Goal: Task Accomplishment & Management: Use online tool/utility

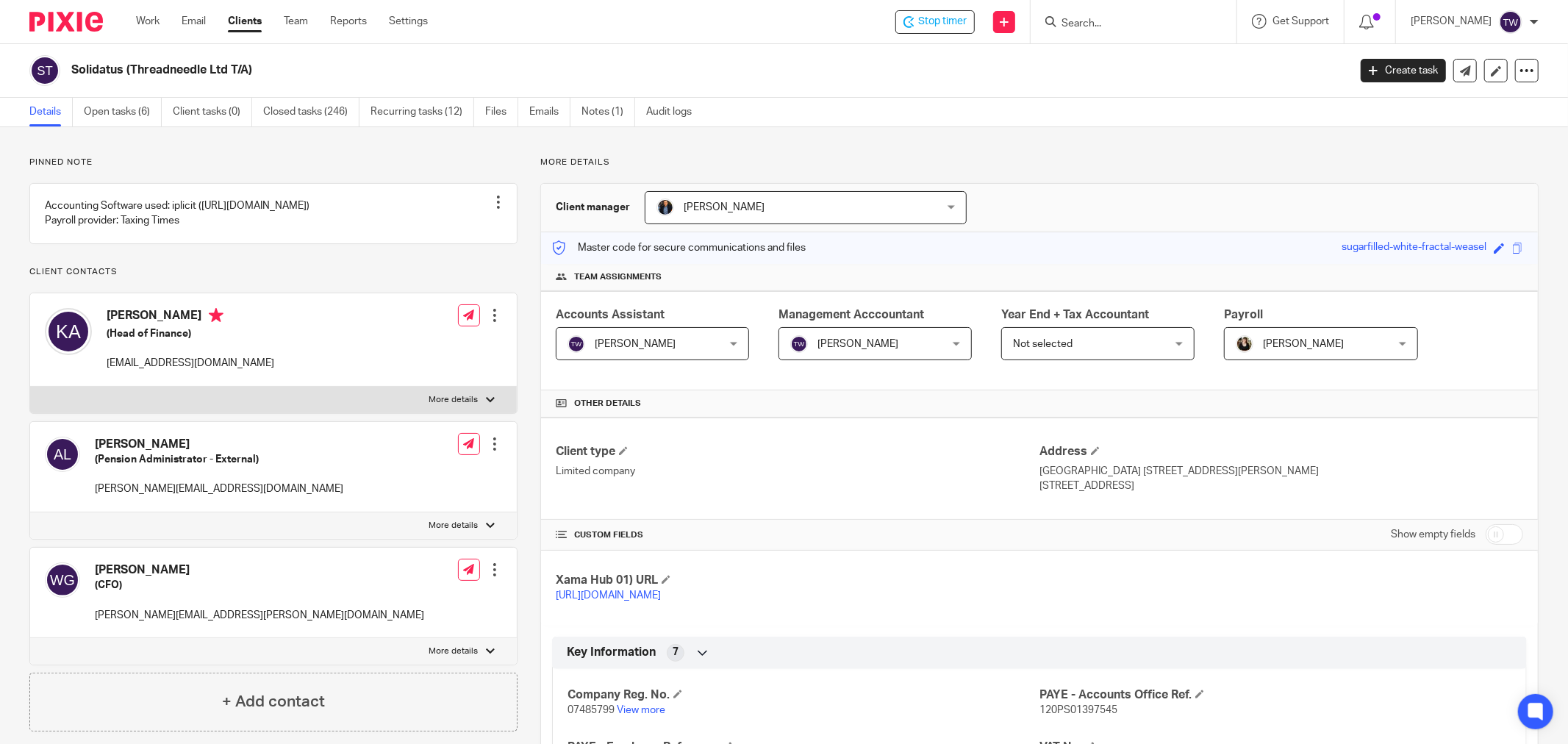
scroll to position [1206, 0]
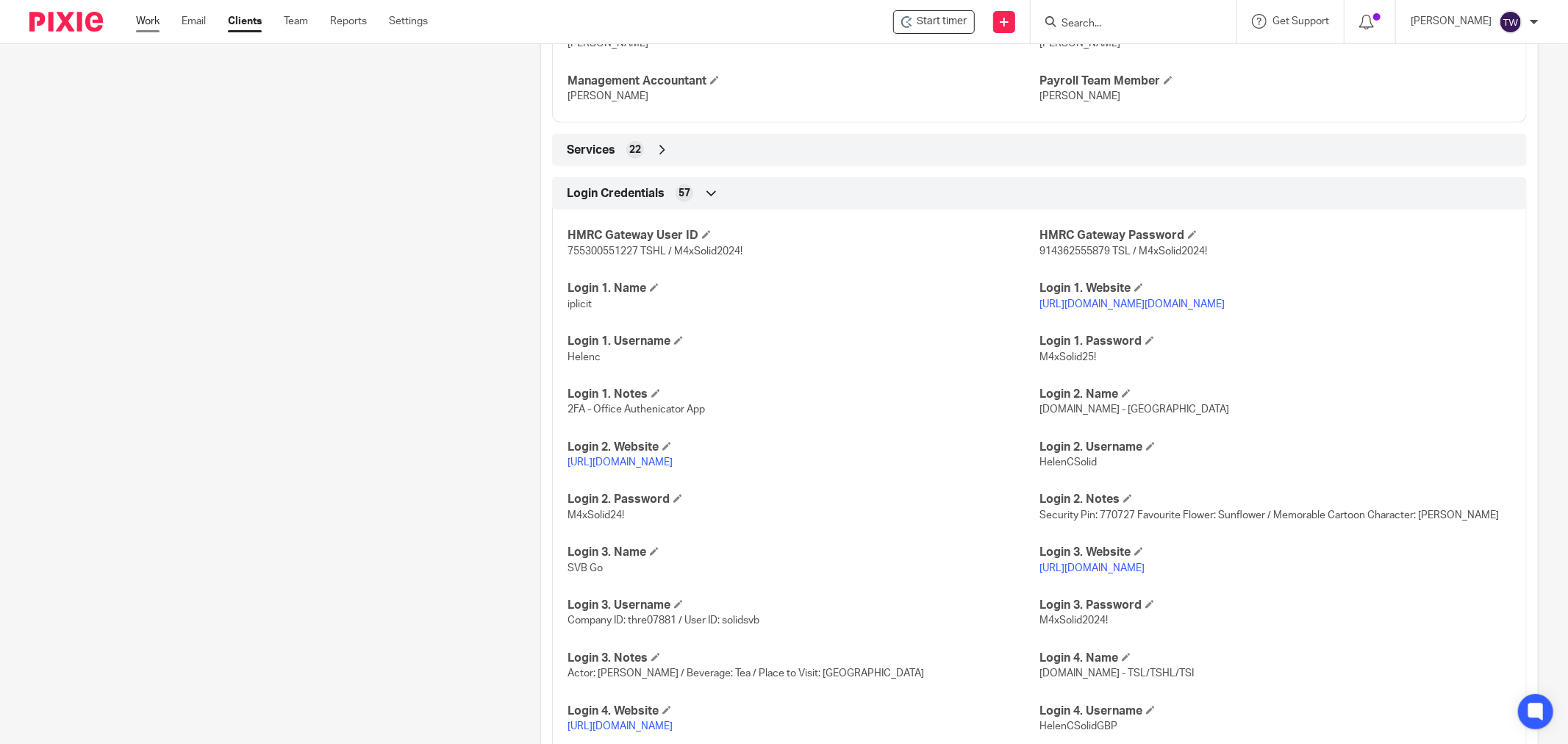
click at [155, 20] on link "Work" at bounding box center [148, 21] width 24 height 15
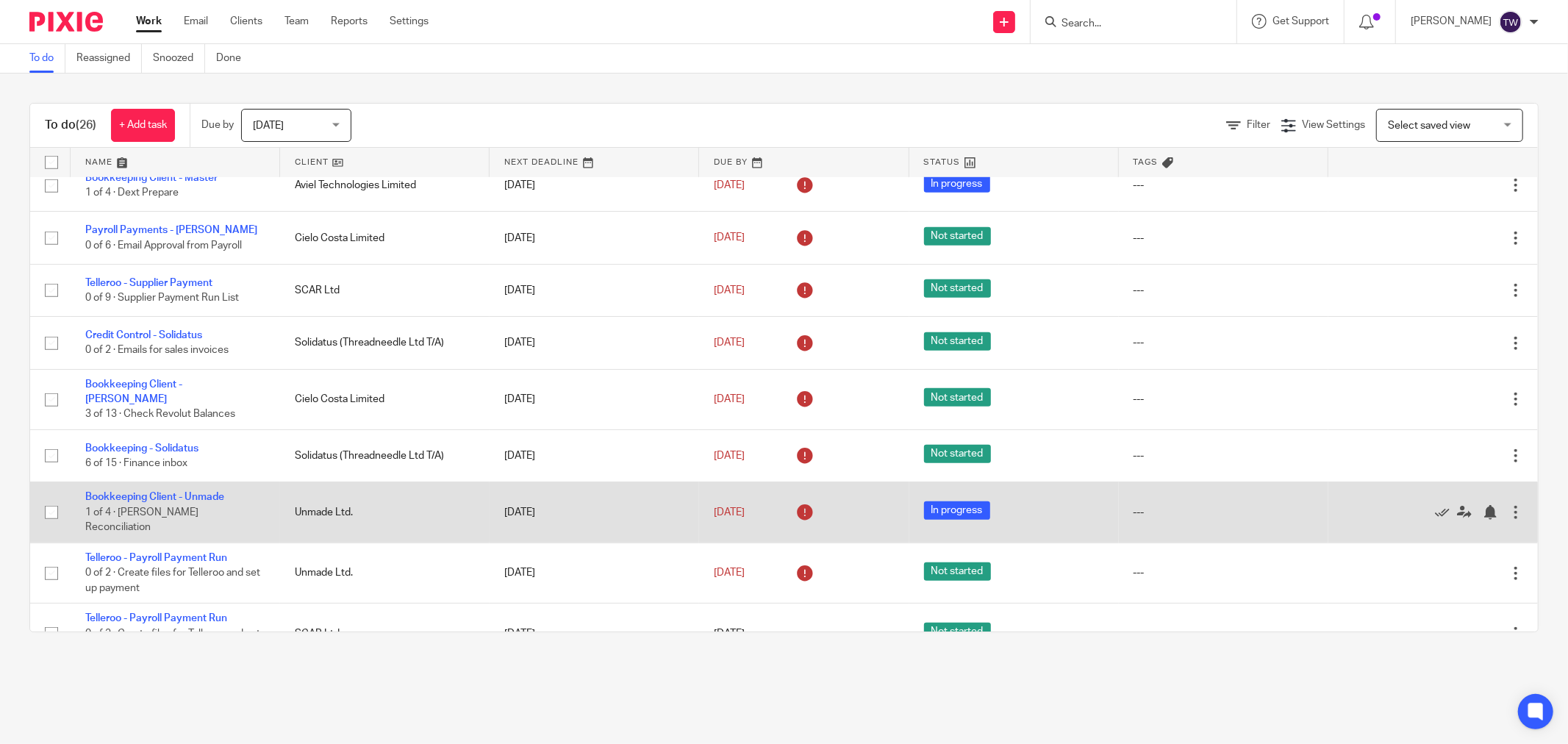
scroll to position [1001, 0]
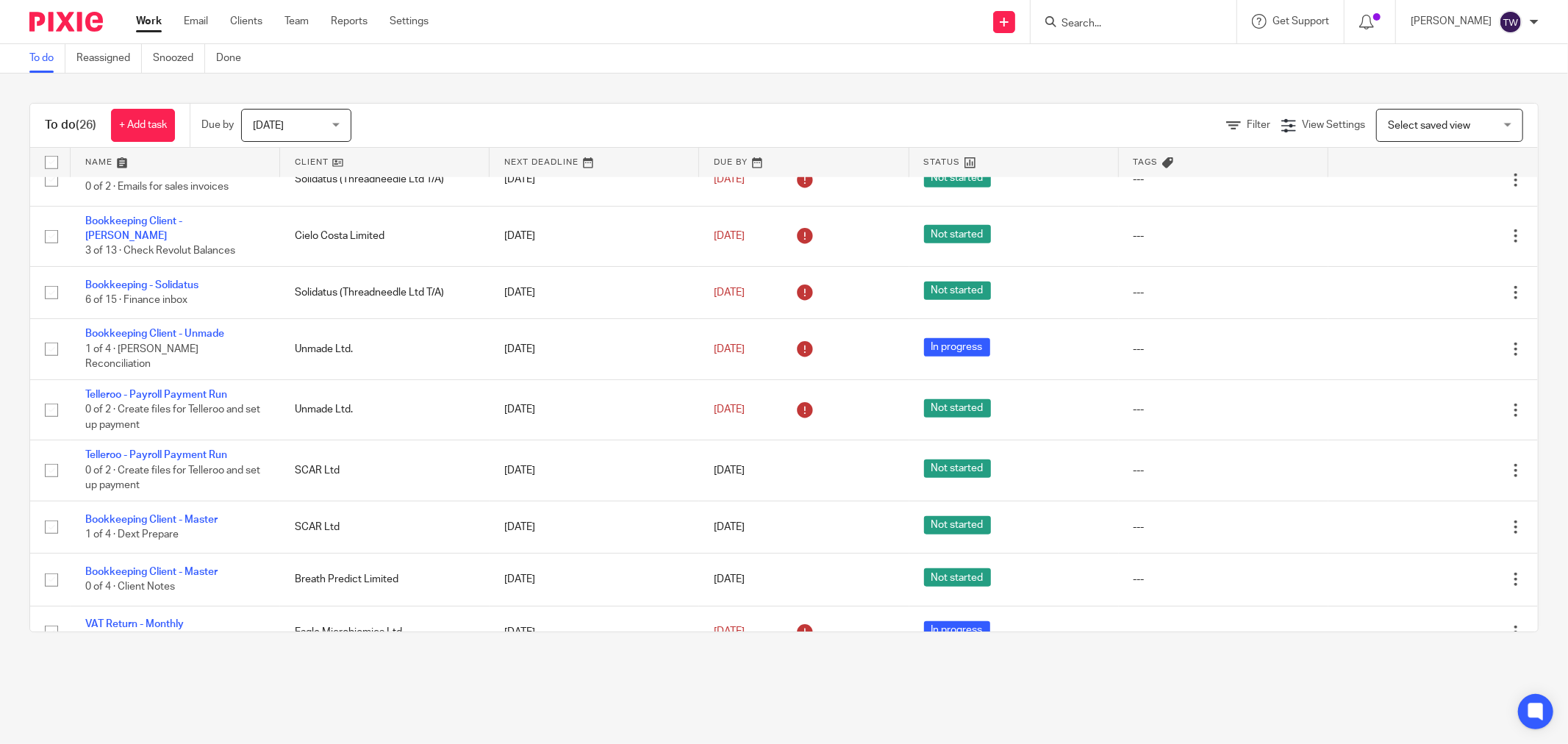
click at [1106, 15] on form at bounding box center [1138, 21] width 156 height 18
click at [1105, 25] on input "Search" at bounding box center [1126, 24] width 133 height 13
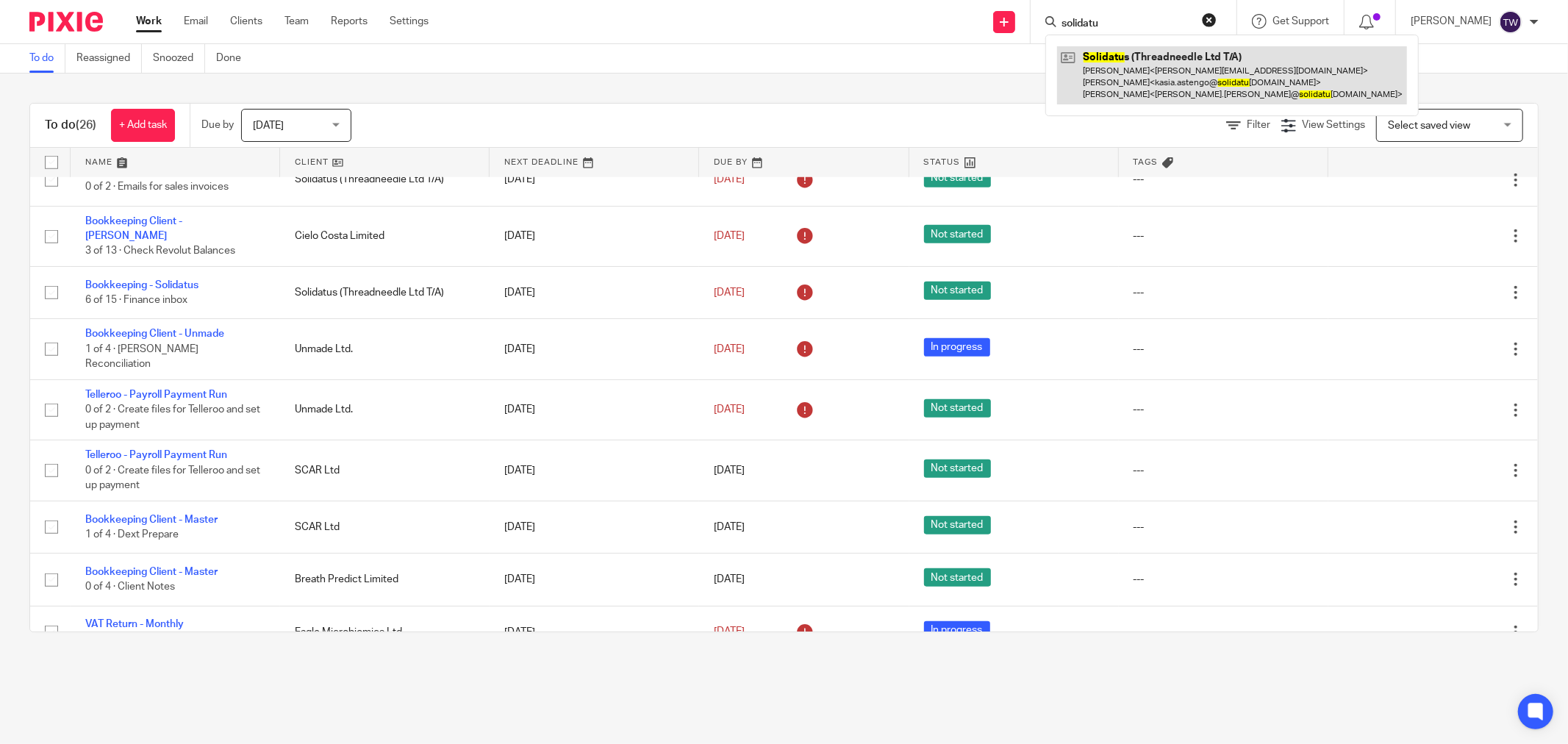
type input "solidatu"
click at [1162, 72] on link at bounding box center [1232, 75] width 350 height 58
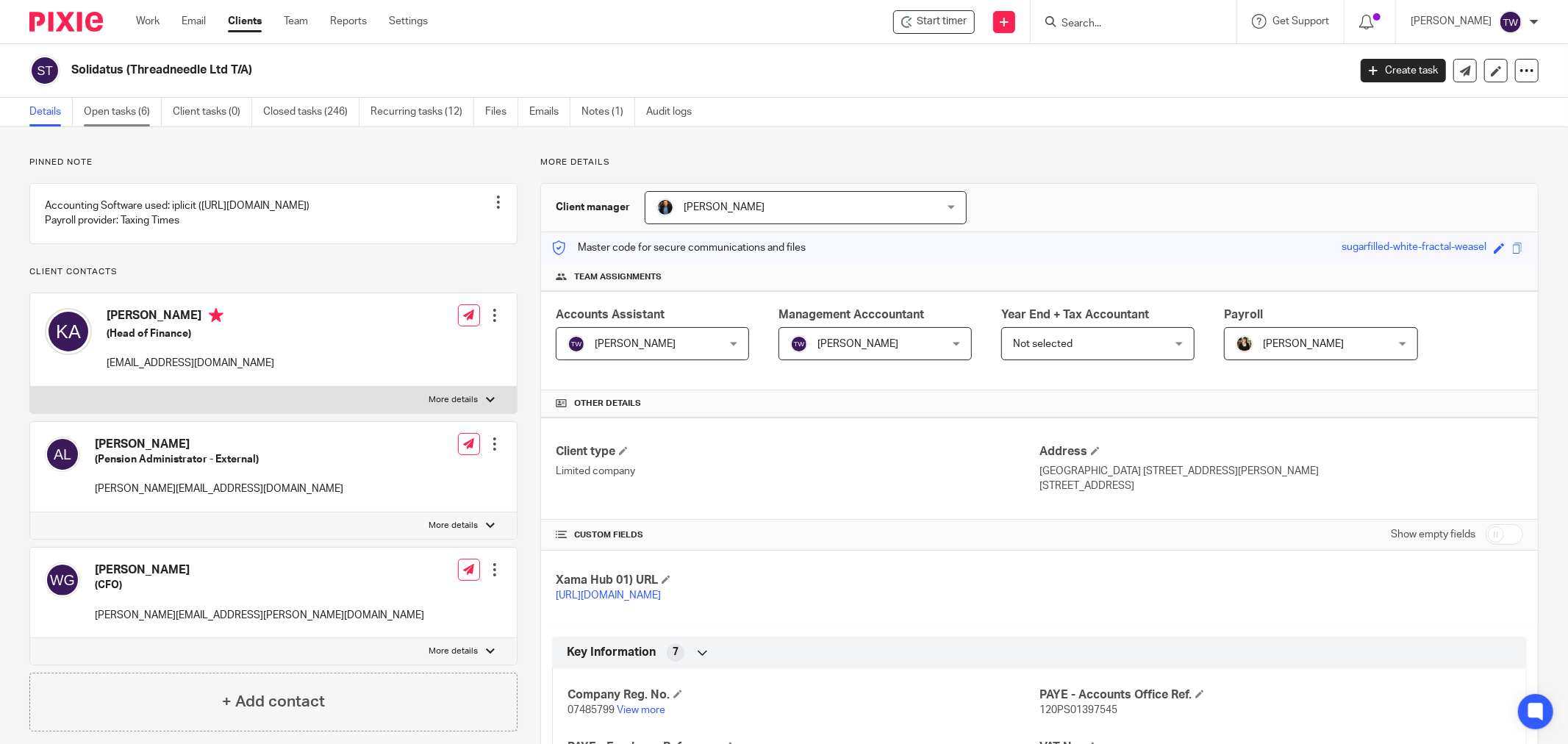
drag, startPoint x: 125, startPoint y: 109, endPoint x: 140, endPoint y: 124, distance: 21.2
click at [125, 111] on link "Open tasks (6)" at bounding box center [123, 112] width 78 height 29
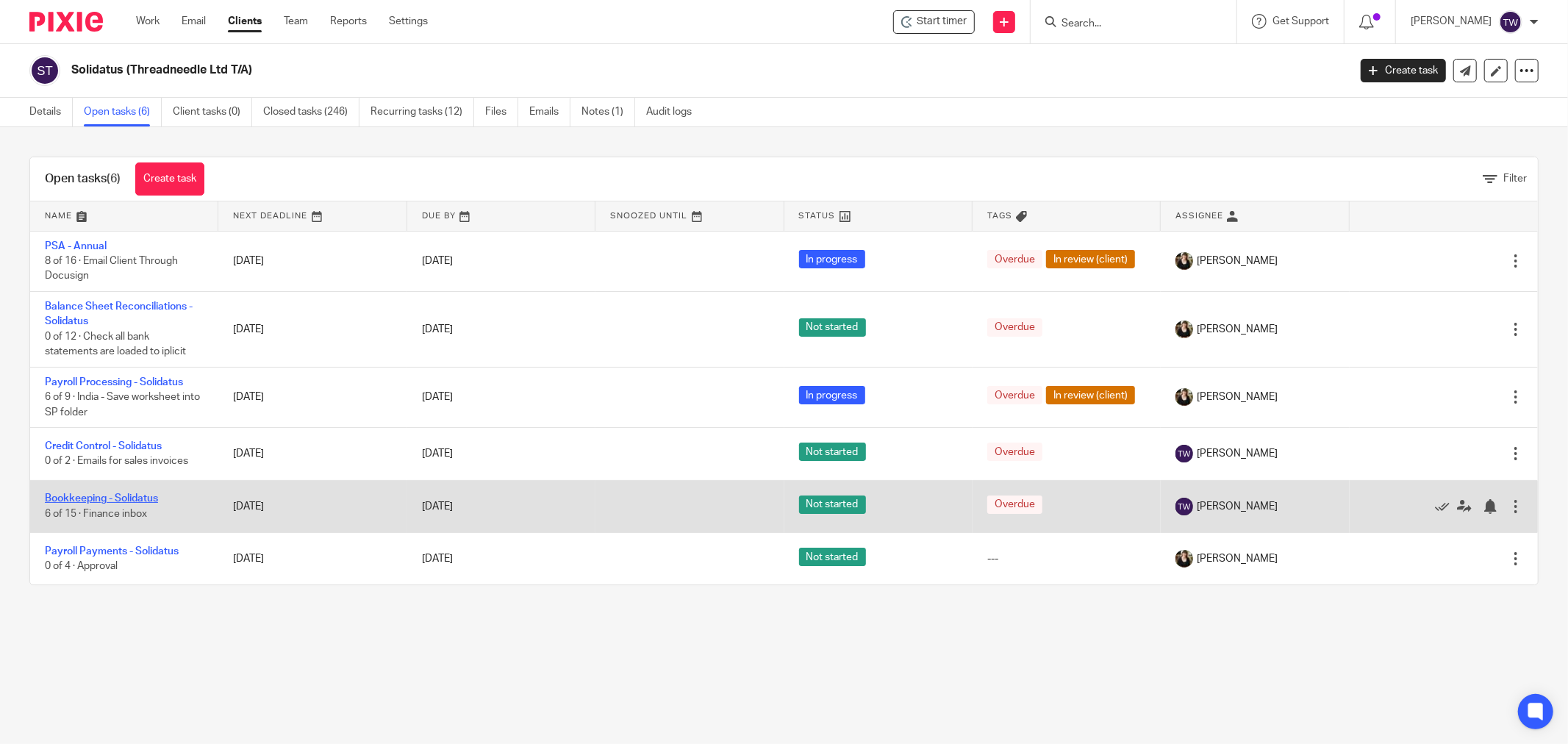
click at [133, 501] on link "Bookkeeping - Solidatus" at bounding box center [102, 498] width 113 height 10
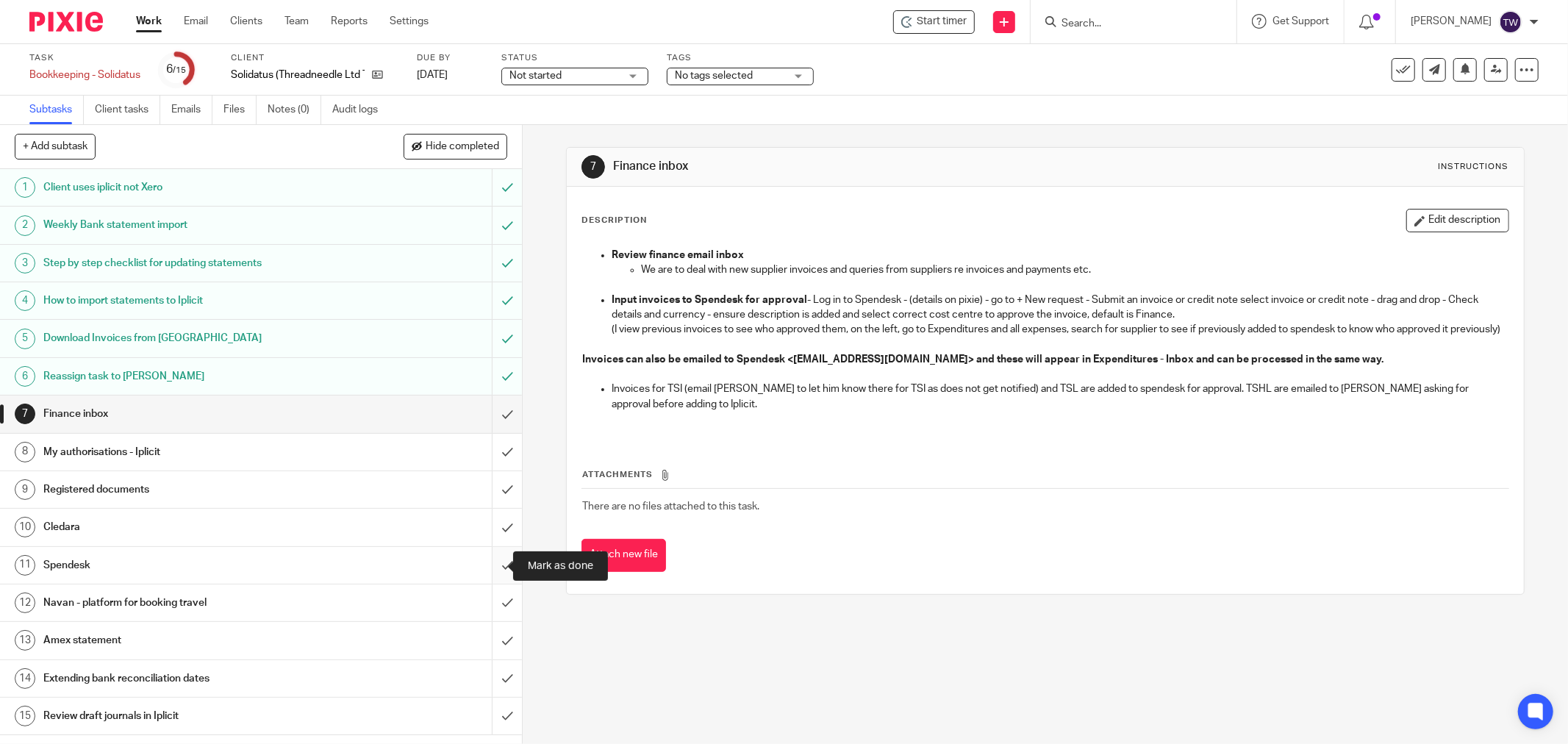
click at [491, 558] on input "submit" at bounding box center [261, 565] width 522 height 36
click at [491, 597] on input "submit" at bounding box center [261, 603] width 522 height 36
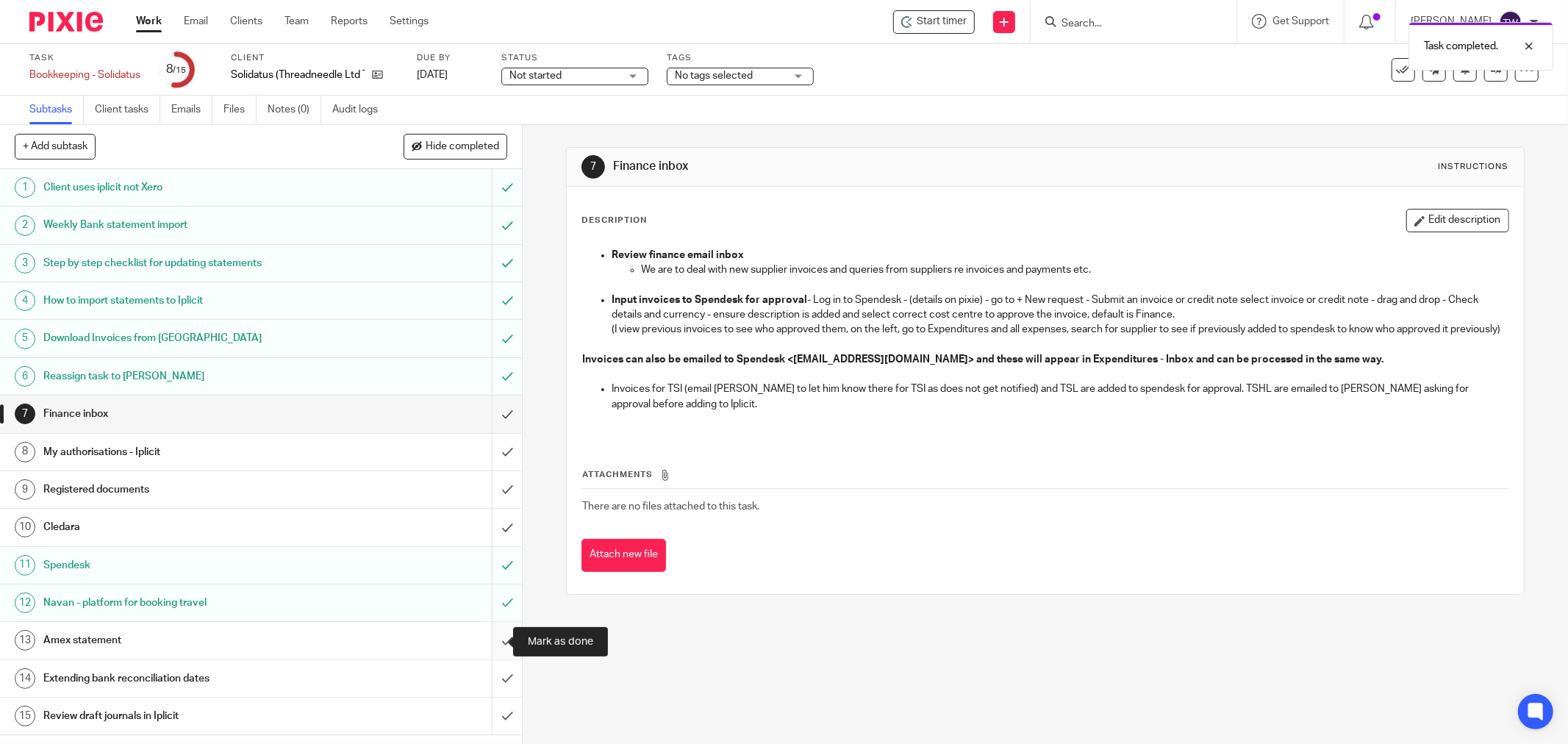
click at [494, 635] on input "submit" at bounding box center [261, 640] width 522 height 36
click at [152, 25] on link "Work" at bounding box center [148, 21] width 25 height 15
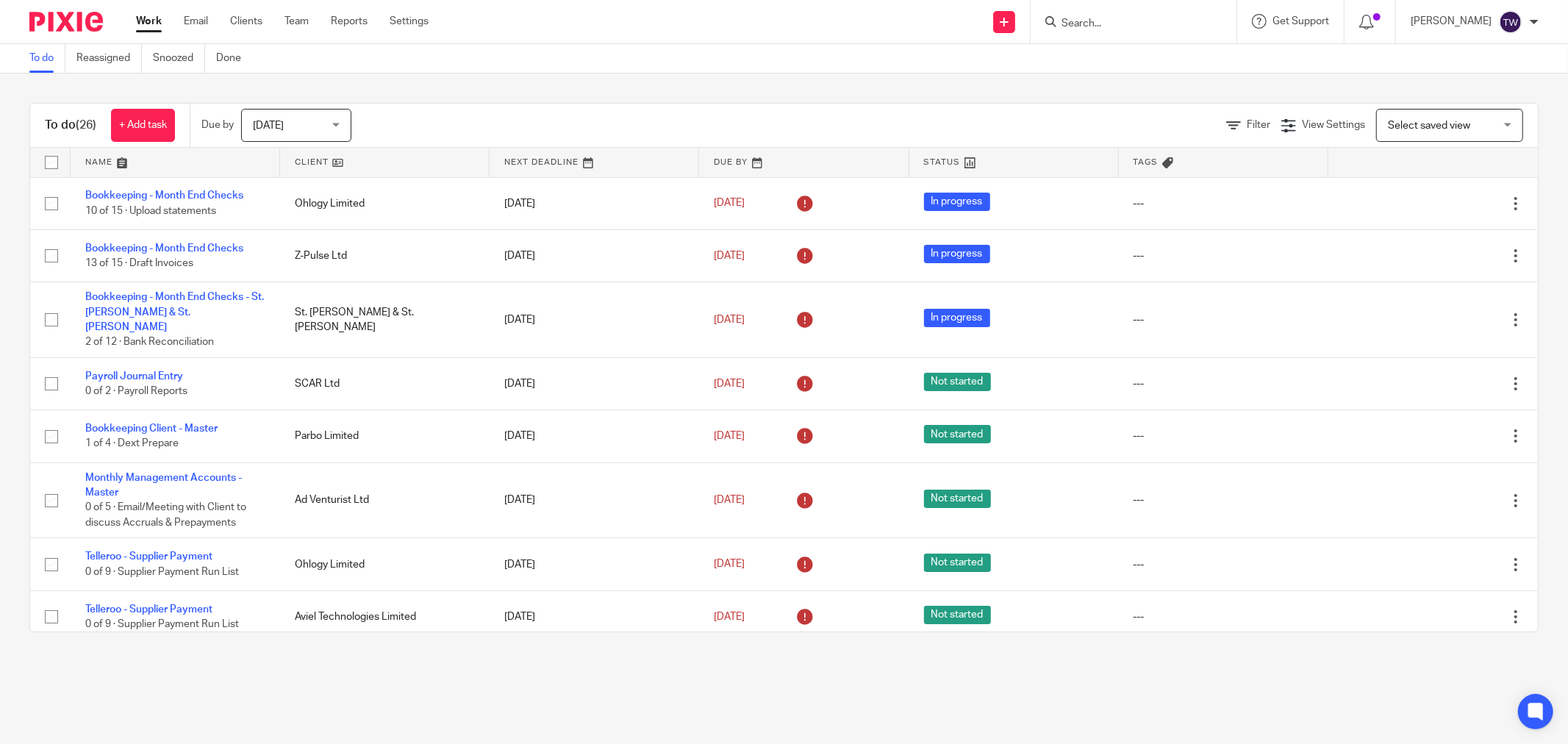
click at [1091, 33] on div at bounding box center [1133, 21] width 206 height 44
click at [1093, 22] on input "Search" at bounding box center [1126, 24] width 133 height 13
type input "solida"
click at [310, 159] on link at bounding box center [385, 162] width 209 height 29
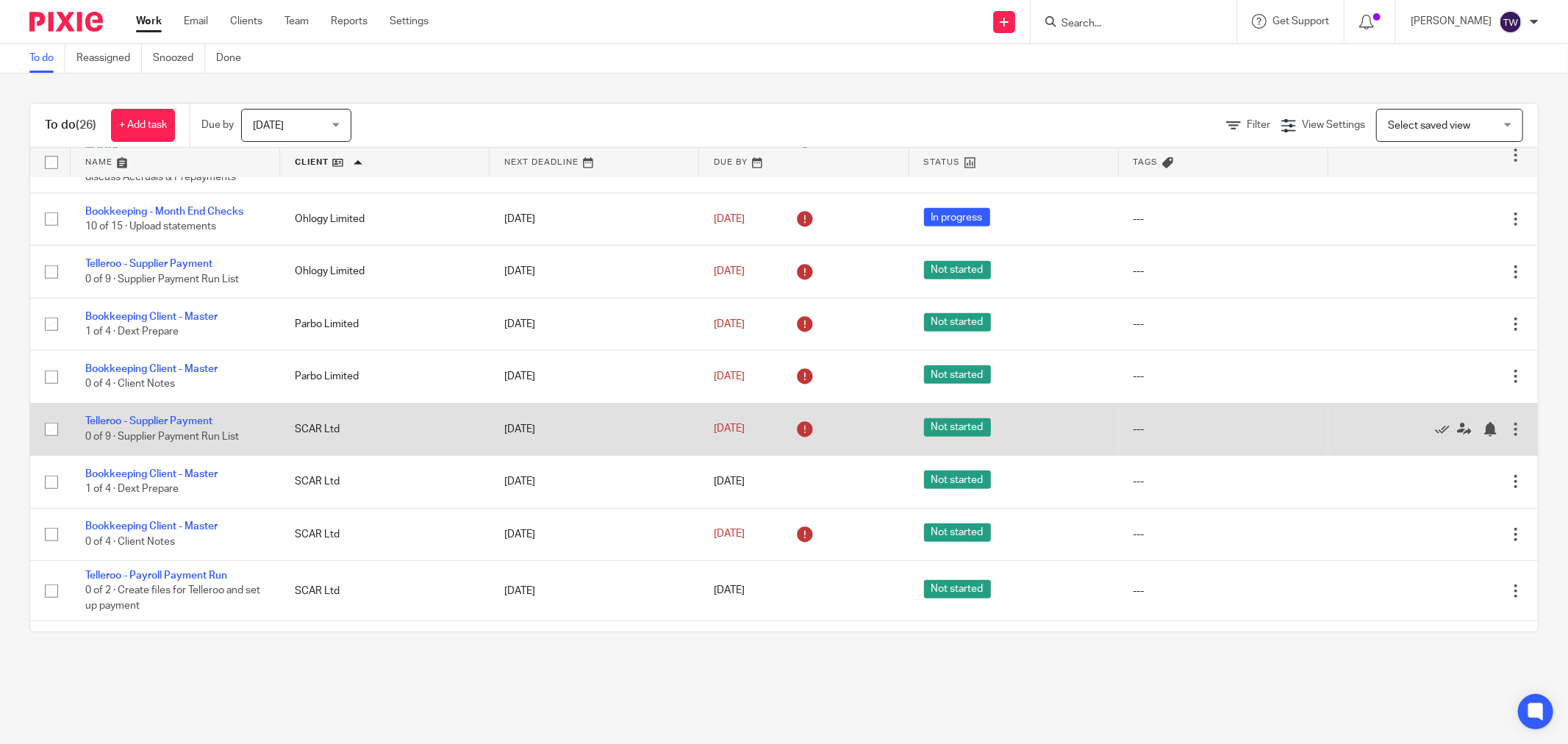
scroll to position [653, 0]
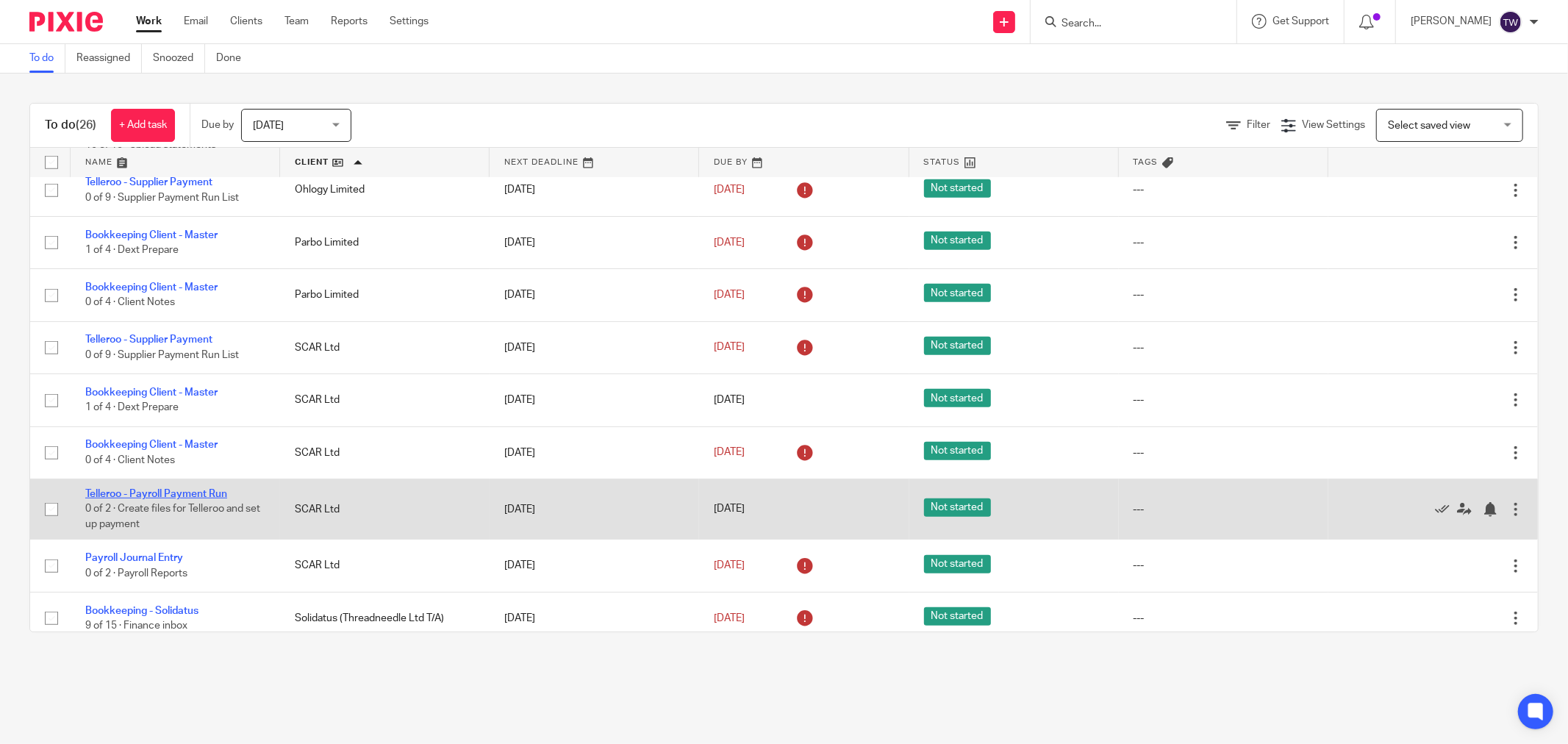
click at [211, 489] on link "Telleroo - Payroll Payment Run" at bounding box center [156, 493] width 142 height 10
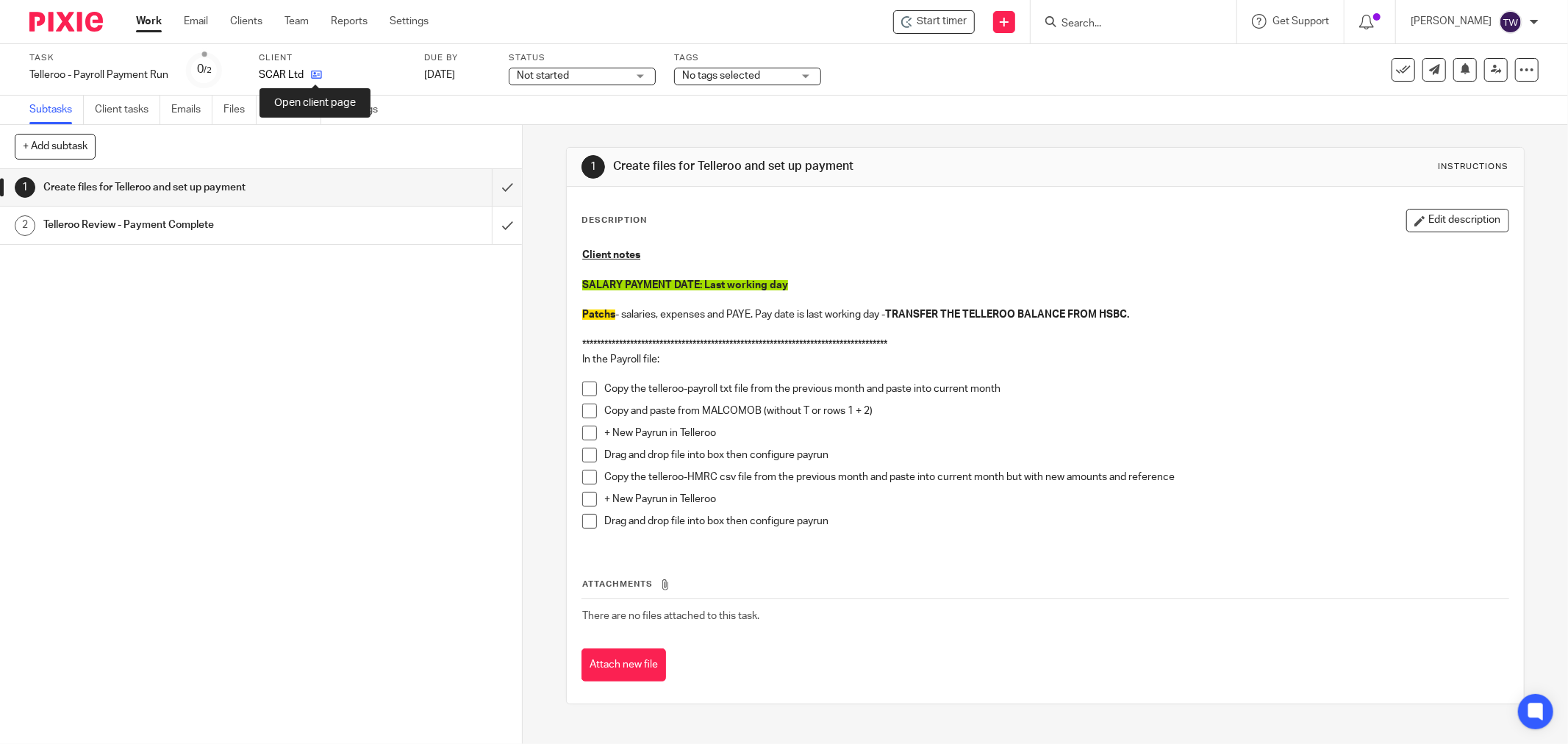
click at [316, 72] on icon at bounding box center [317, 75] width 11 height 11
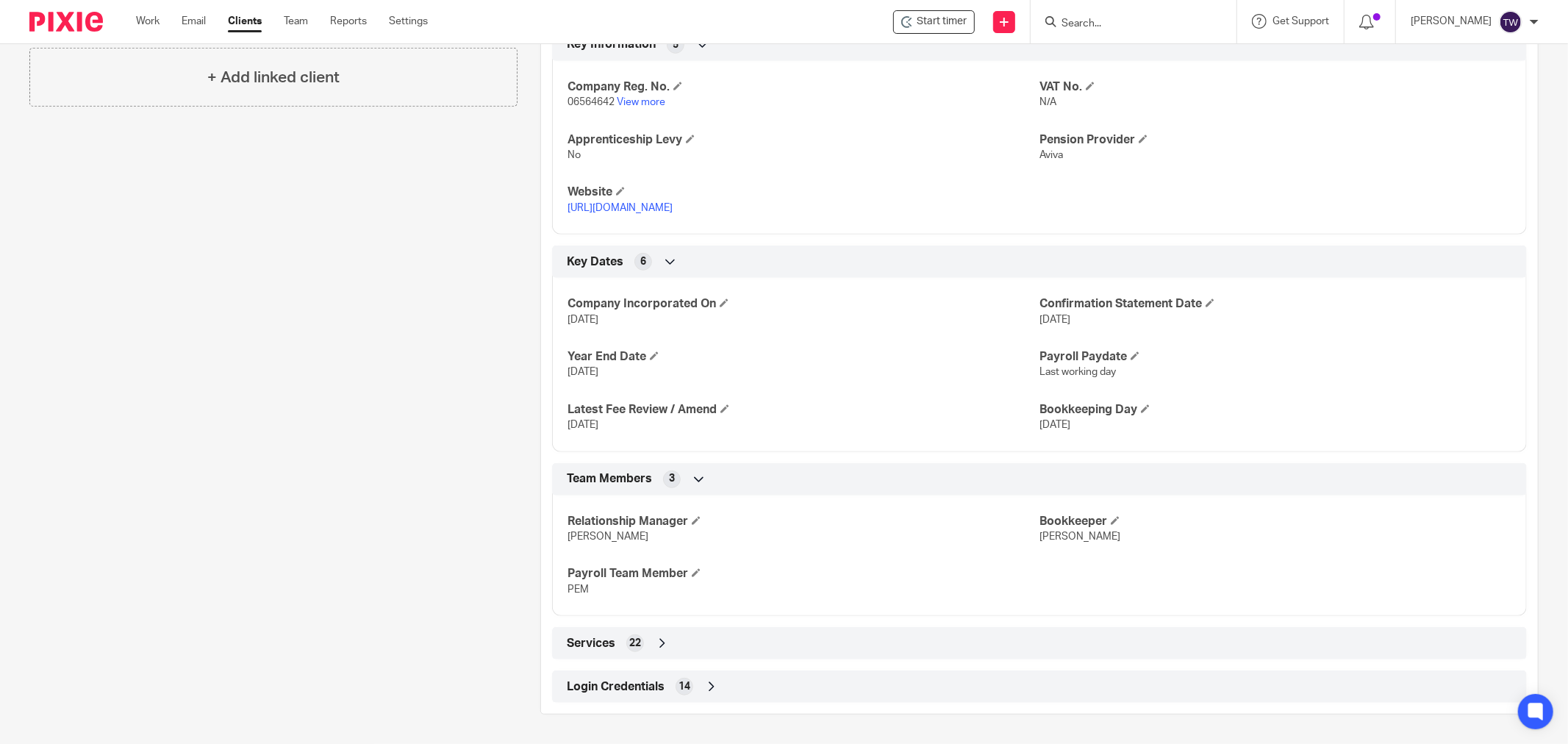
scroll to position [623, 0]
drag, startPoint x: 610, startPoint y: 687, endPoint x: 645, endPoint y: 675, distance: 37.0
click at [611, 686] on span "Login Credentials" at bounding box center [615, 686] width 98 height 15
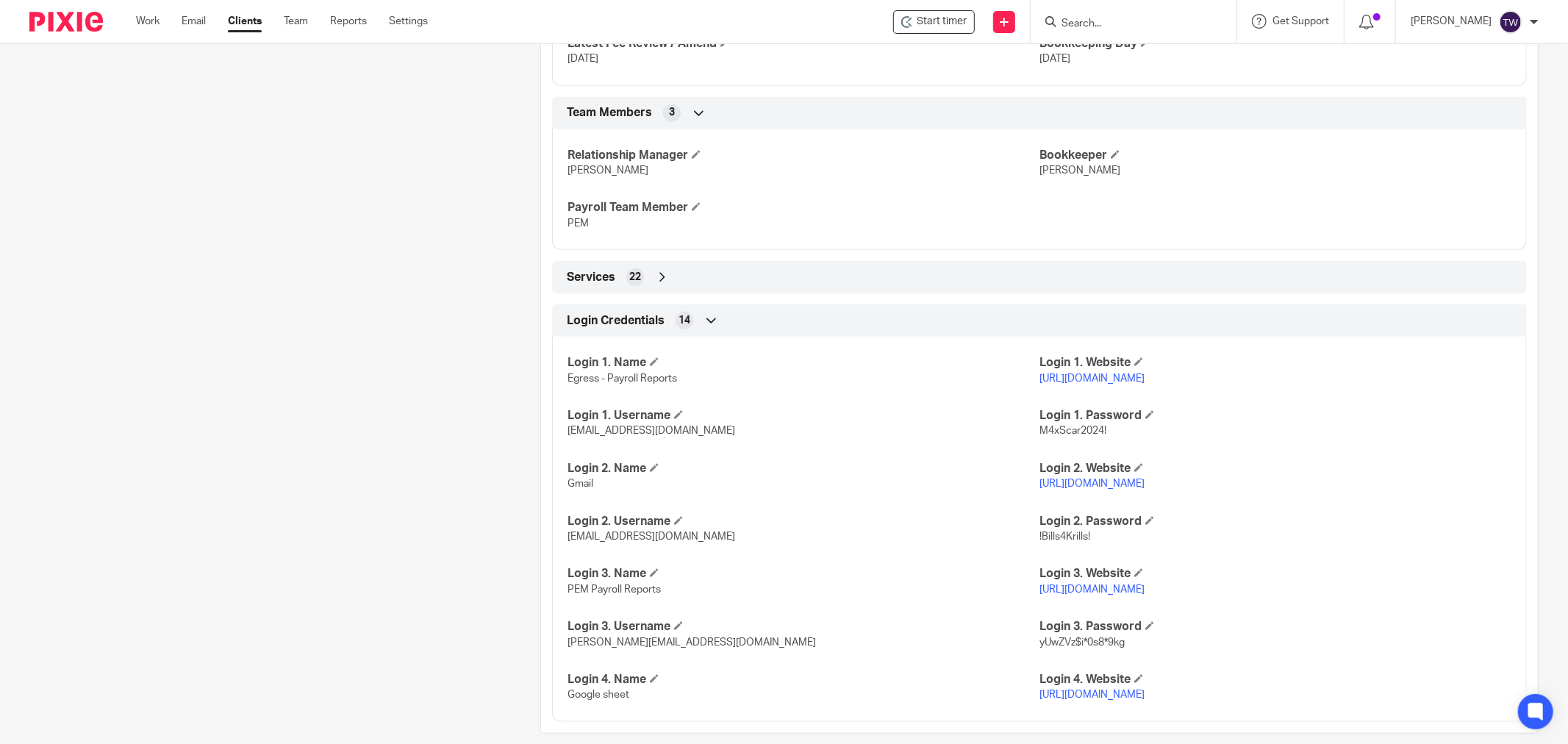
scroll to position [1024, 0]
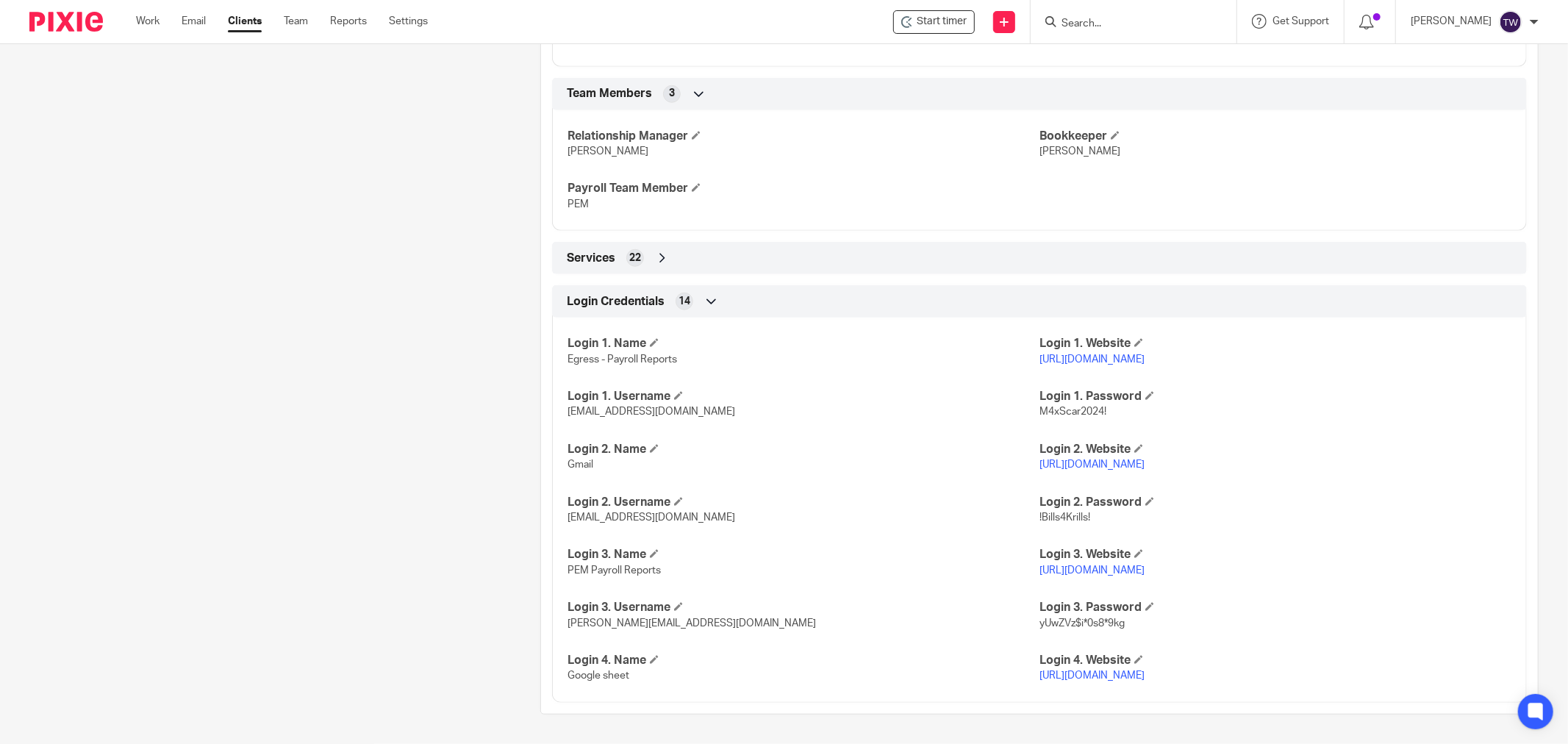
click at [1145, 565] on link "[URL][DOMAIN_NAME]" at bounding box center [1092, 570] width 105 height 10
drag, startPoint x: 724, startPoint y: 605, endPoint x: 563, endPoint y: 601, distance: 161.0
click at [567, 616] on p "[PERSON_NAME][EMAIL_ADDRESS][DOMAIN_NAME]" at bounding box center [803, 623] width 472 height 15
copy span "[PERSON_NAME][EMAIL_ADDRESS][DOMAIN_NAME]"
drag, startPoint x: 1120, startPoint y: 607, endPoint x: 1033, endPoint y: 619, distance: 87.8
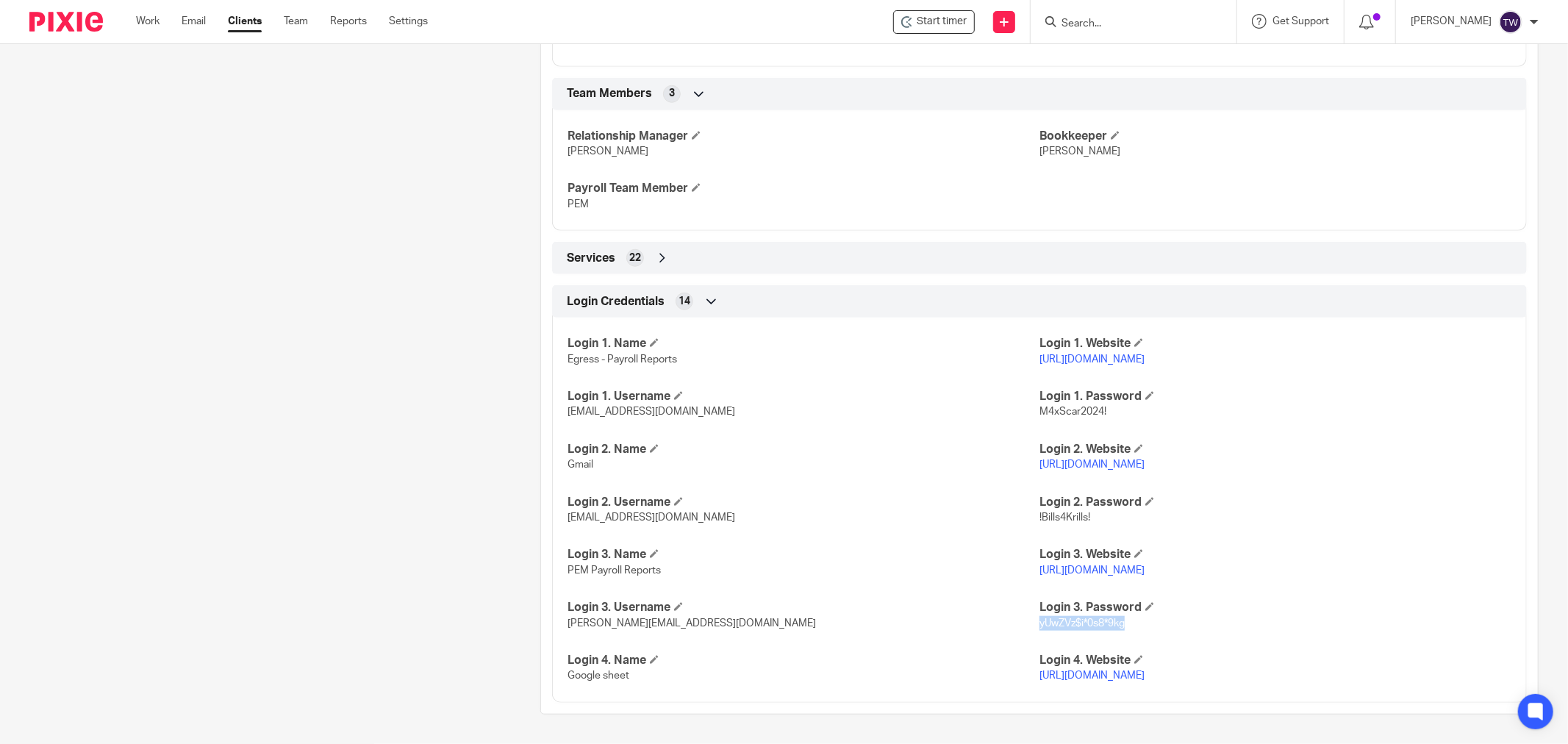
click at [1033, 619] on div "Login 1. Name Egress - Payroll Reports Login 1. Website https://switch.egress.c…" at bounding box center [1040, 504] width 975 height 396
copy span "yUwZVz$i*0s8*9kg"
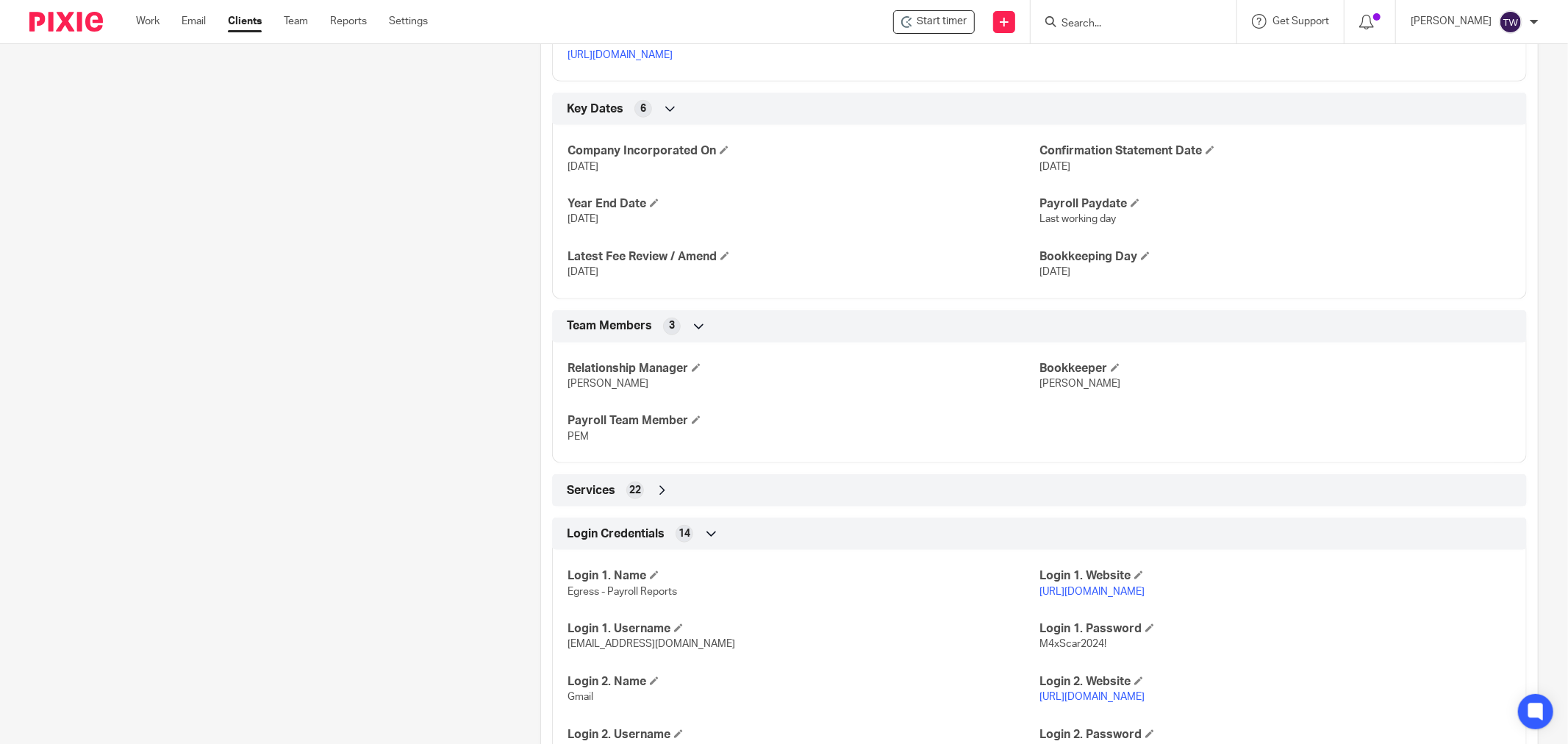
scroll to position [531, 0]
